Goal: Find specific page/section: Find specific page/section

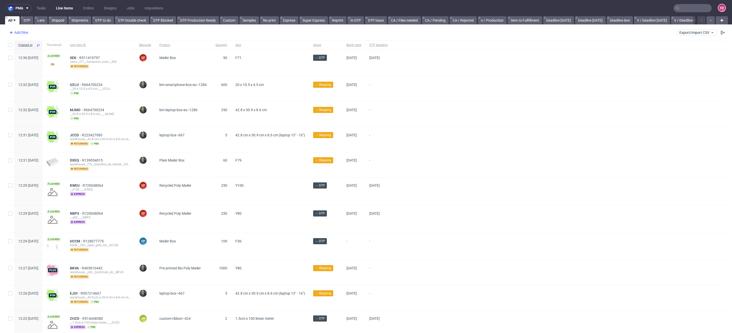
click at [25, 34] on div "Add filter" at bounding box center [18, 32] width 22 height 8
click at [26, 41] on input "text" at bounding box center [39, 44] width 61 height 8
type input "sales"
click at [25, 56] on span "Sales Channel" at bounding box center [22, 54] width 27 height 7
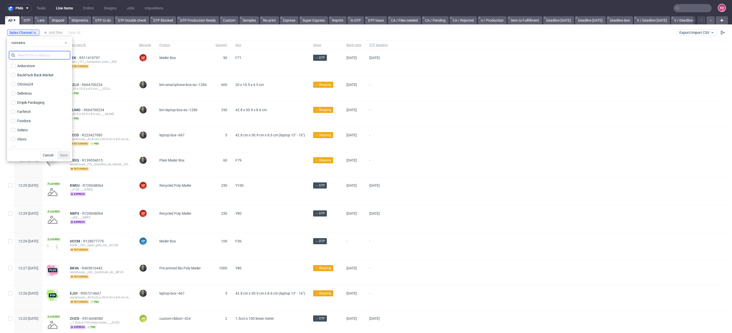
click at [29, 57] on input "text" at bounding box center [39, 55] width 61 height 8
type input "back"
click at [41, 64] on div "BackPack Back Market" at bounding box center [35, 65] width 37 height 5
click at [15, 64] on input "BackPack Back Market" at bounding box center [13, 66] width 4 height 4
checkbox input "true"
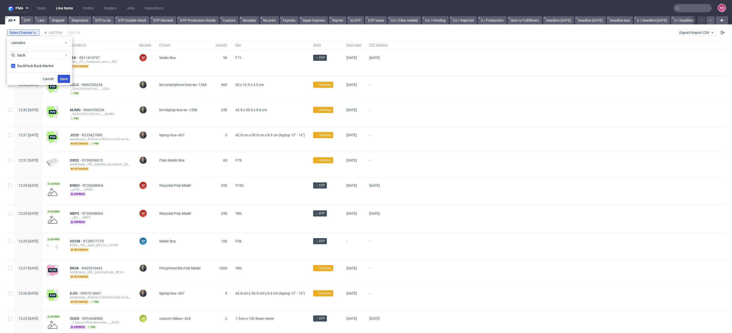
click at [64, 78] on span "Save" at bounding box center [64, 79] width 8 height 4
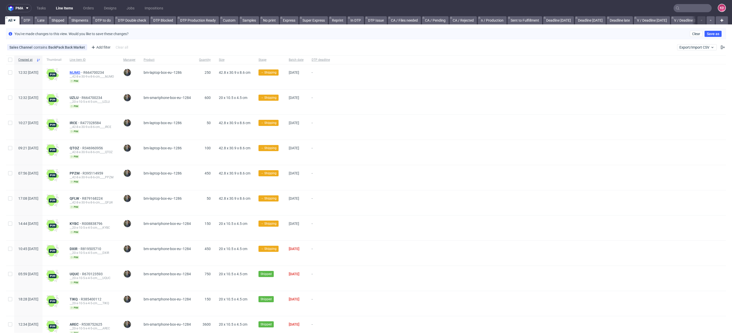
click at [83, 72] on span "MJMO" at bounding box center [77, 72] width 14 height 4
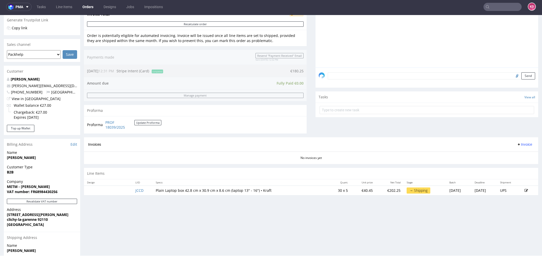
scroll to position [97, 0]
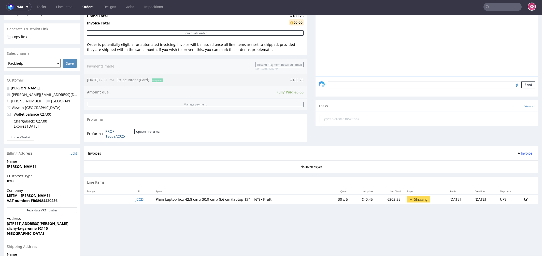
click at [112, 132] on link "PROF 18039/2025" at bounding box center [119, 134] width 29 height 10
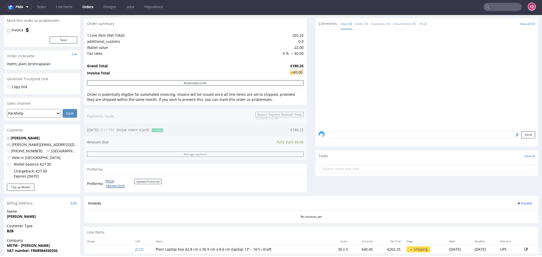
scroll to position [48, 0]
